Goal: Transaction & Acquisition: Purchase product/service

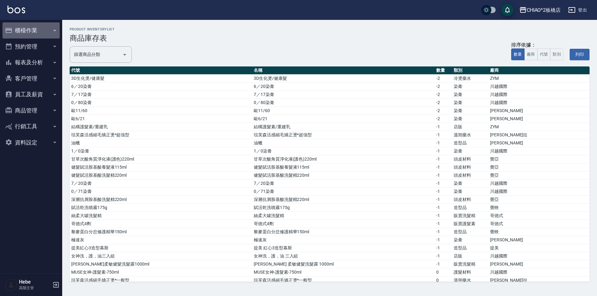
click at [31, 28] on button "櫃檯作業" at bounding box center [30, 30] width 57 height 16
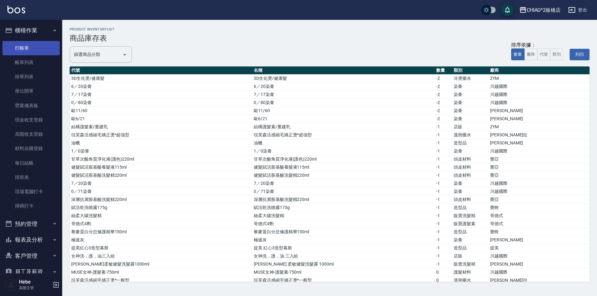
click at [33, 47] on link "打帳單" at bounding box center [30, 48] width 57 height 14
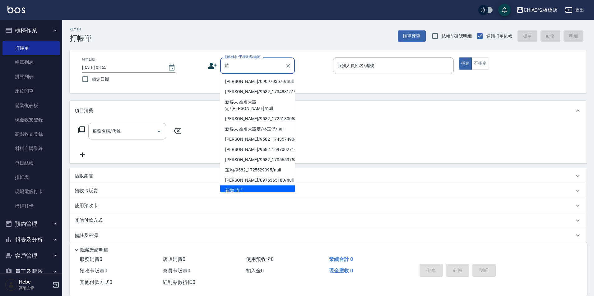
click at [261, 82] on li "[PERSON_NAME]/0909703670/null" at bounding box center [257, 81] width 75 height 10
type input "[PERSON_NAME]/0909703670/null"
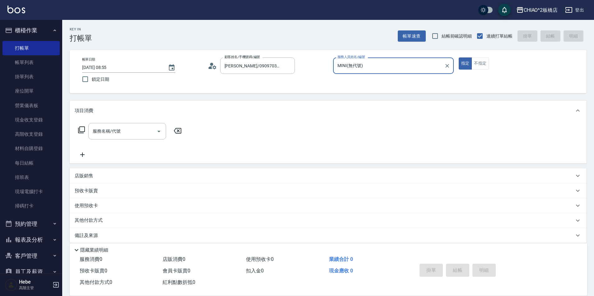
type input "MINI(無代號)"
click at [126, 136] on input "服務名稱/代號" at bounding box center [122, 131] width 63 height 11
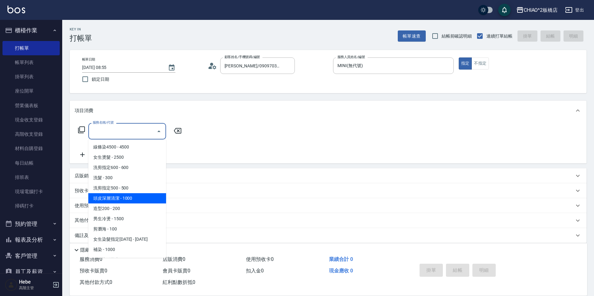
click at [135, 196] on span "頭皮深層清潔 - 1000" at bounding box center [127, 198] width 78 height 10
type input "頭皮深層清潔(96683)"
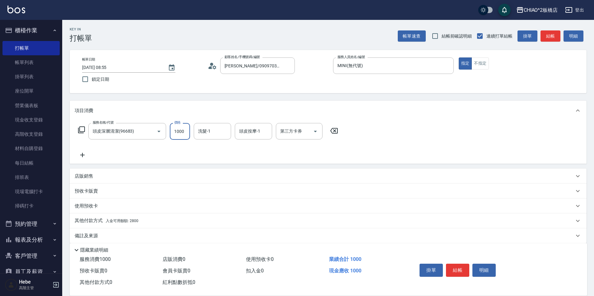
click at [185, 132] on input "1000" at bounding box center [180, 131] width 20 height 17
type input "1500"
click at [137, 219] on span "入金可用餘額: 2800" at bounding box center [122, 221] width 33 height 4
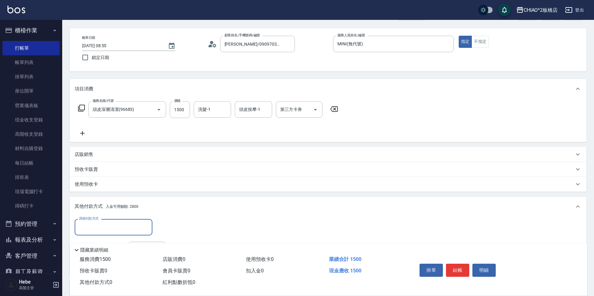
scroll to position [31, 0]
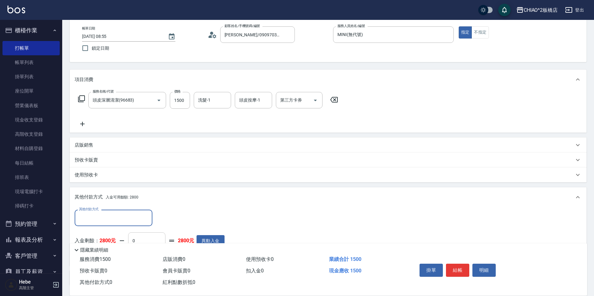
click at [143, 239] on input "0" at bounding box center [146, 240] width 37 height 17
type input "1500"
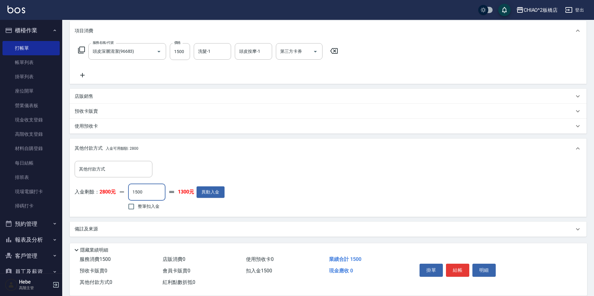
scroll to position [80, 0]
click at [449, 264] on button "結帳" at bounding box center [457, 270] width 23 height 13
type input "[DATE] 08:56"
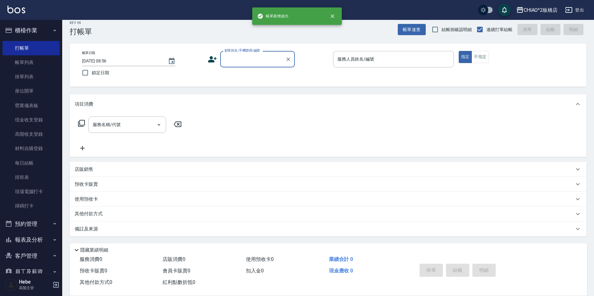
scroll to position [0, 0]
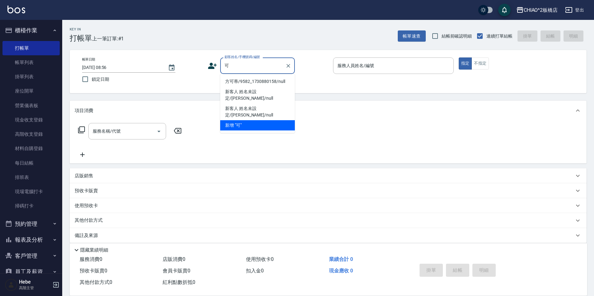
click at [278, 82] on li "方可蒂/9582_1730880158/null" at bounding box center [257, 81] width 75 height 10
type input "方可蒂/9582_1730880158/null"
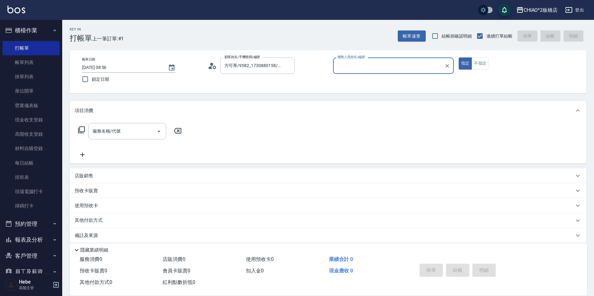
type input "MINI(無代號)"
click at [150, 129] on input "服務名稱/代號" at bounding box center [122, 131] width 63 height 11
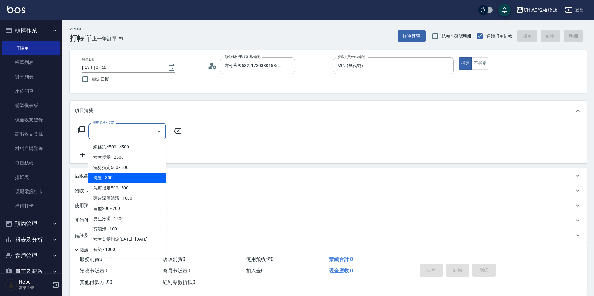
click at [136, 178] on span "洗髮 - 300" at bounding box center [127, 178] width 78 height 10
type input "洗髮(96679)"
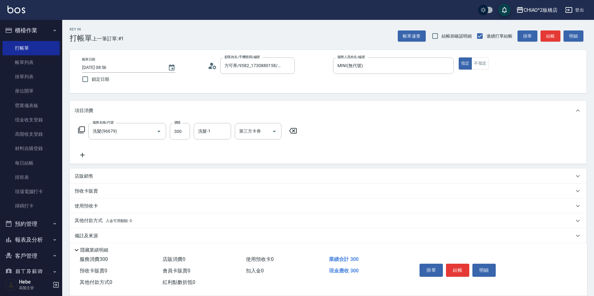
click at [82, 154] on icon at bounding box center [82, 155] width 4 height 4
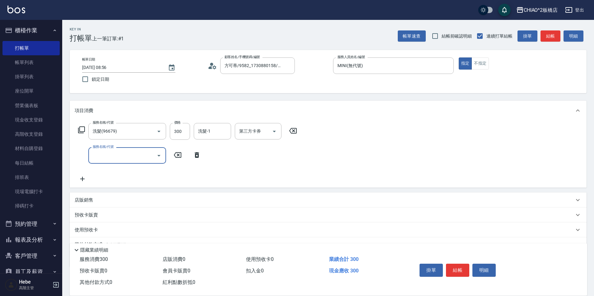
click at [119, 157] on input "服務名稱/代號" at bounding box center [122, 155] width 63 height 11
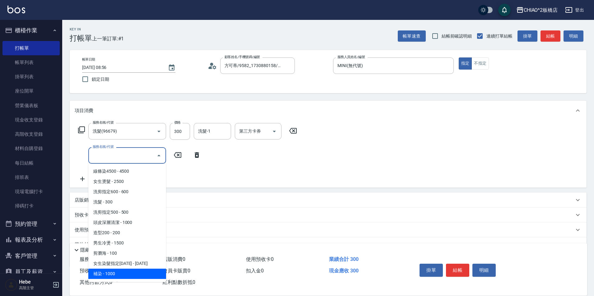
click at [140, 272] on span "補染 - 1000" at bounding box center [127, 274] width 78 height 10
type input "補染(96701)"
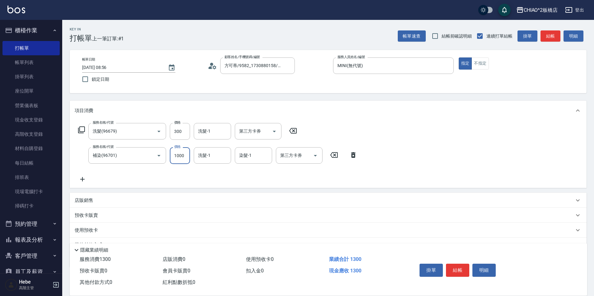
click at [184, 159] on input "1000" at bounding box center [180, 155] width 20 height 17
type input "1500"
click at [461, 269] on button "結帳" at bounding box center [457, 270] width 23 height 13
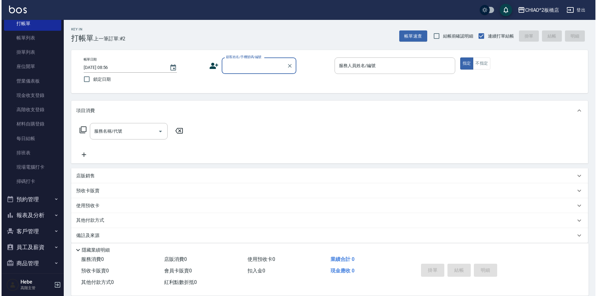
scroll to position [31, 0]
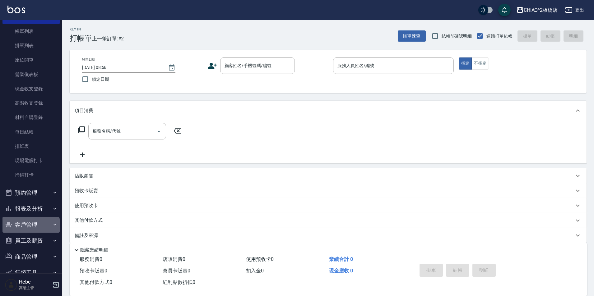
click at [30, 228] on button "客戶管理" at bounding box center [30, 225] width 57 height 16
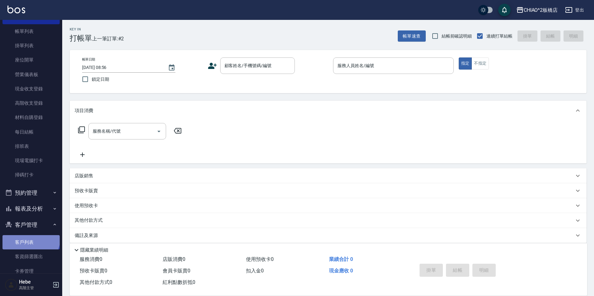
click at [30, 237] on link "客戶列表" at bounding box center [30, 242] width 57 height 14
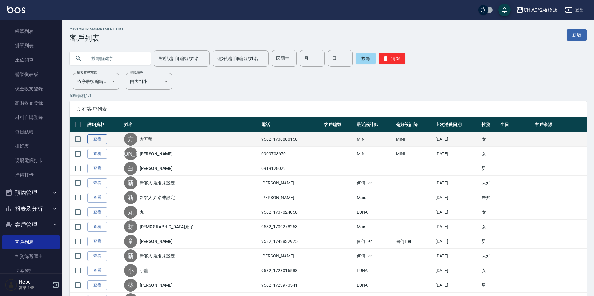
click at [102, 140] on link "查看" at bounding box center [97, 140] width 20 height 10
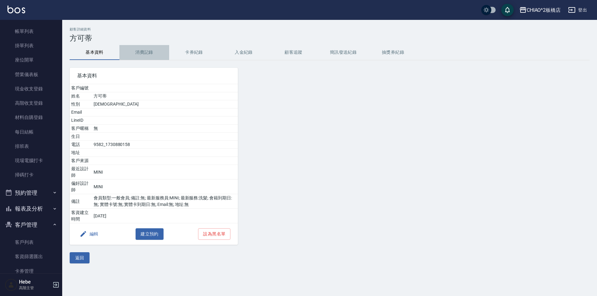
click at [153, 51] on button "消費記錄" at bounding box center [144, 52] width 50 height 15
